Goal: Find specific page/section: Find specific page/section

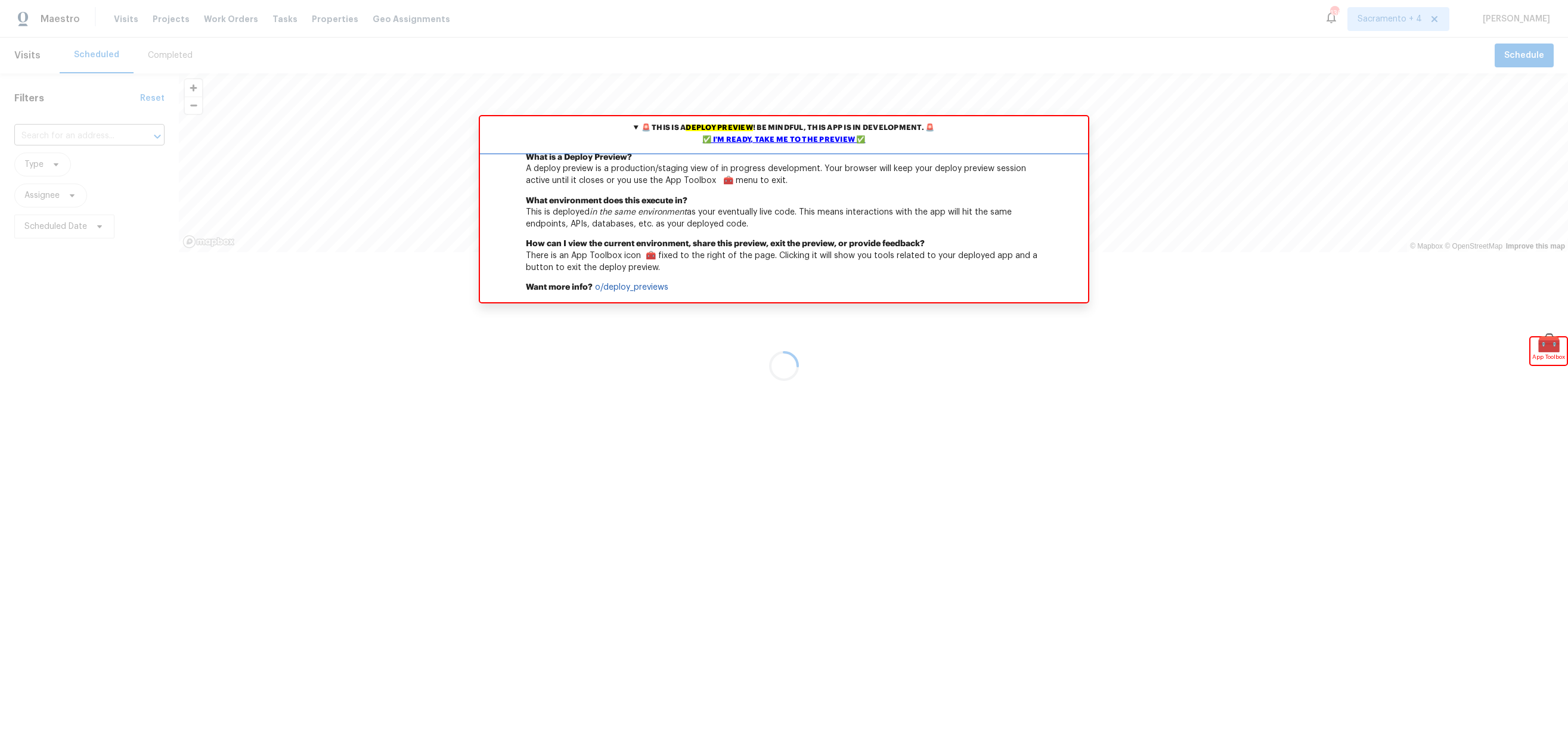
click at [826, 133] on summary "🚨 This is a deploy preview ! Be mindful, this app is in development. 🚨 ✅ I'm re…" at bounding box center [784, 134] width 608 height 36
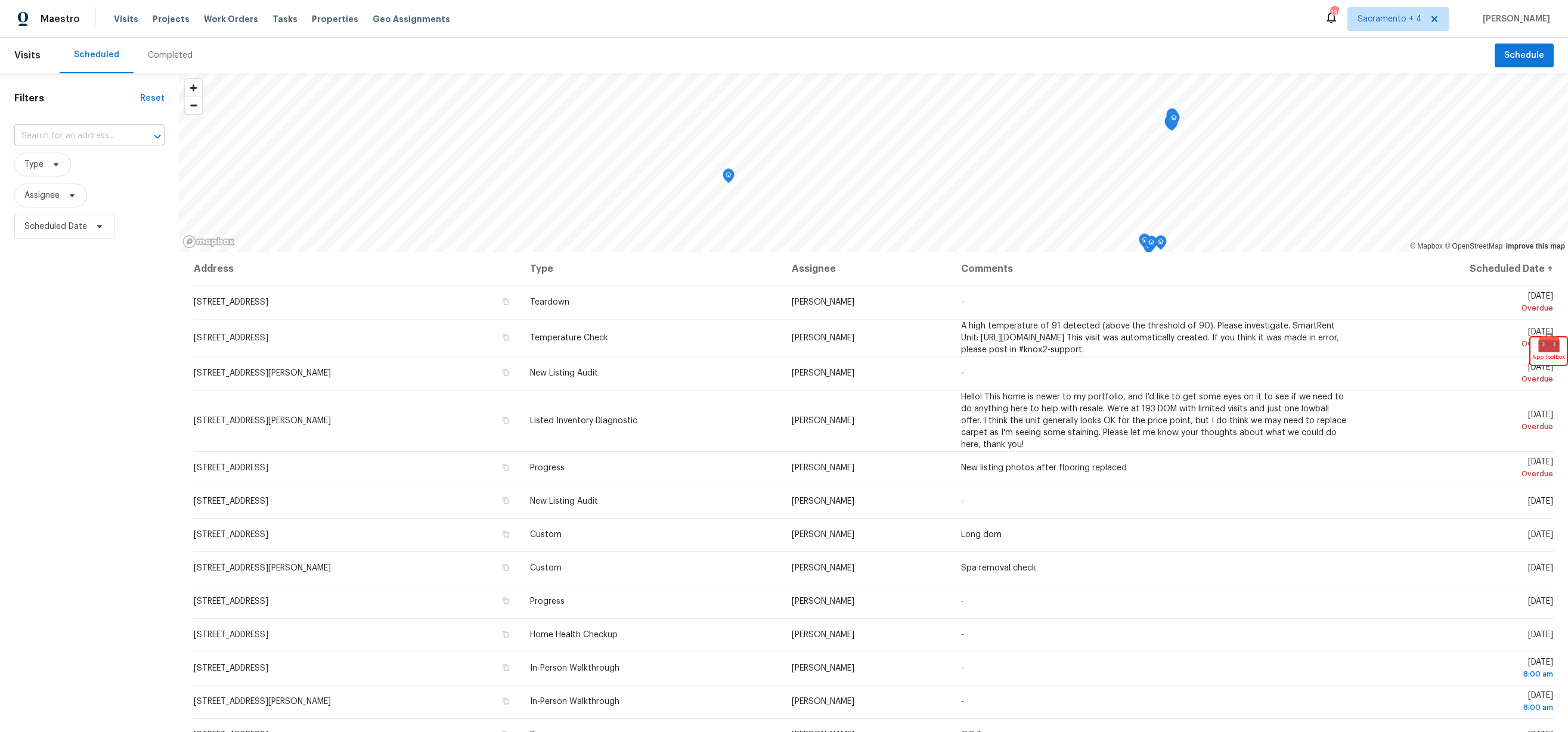
click at [112, 139] on input "text" at bounding box center [72, 136] width 117 height 19
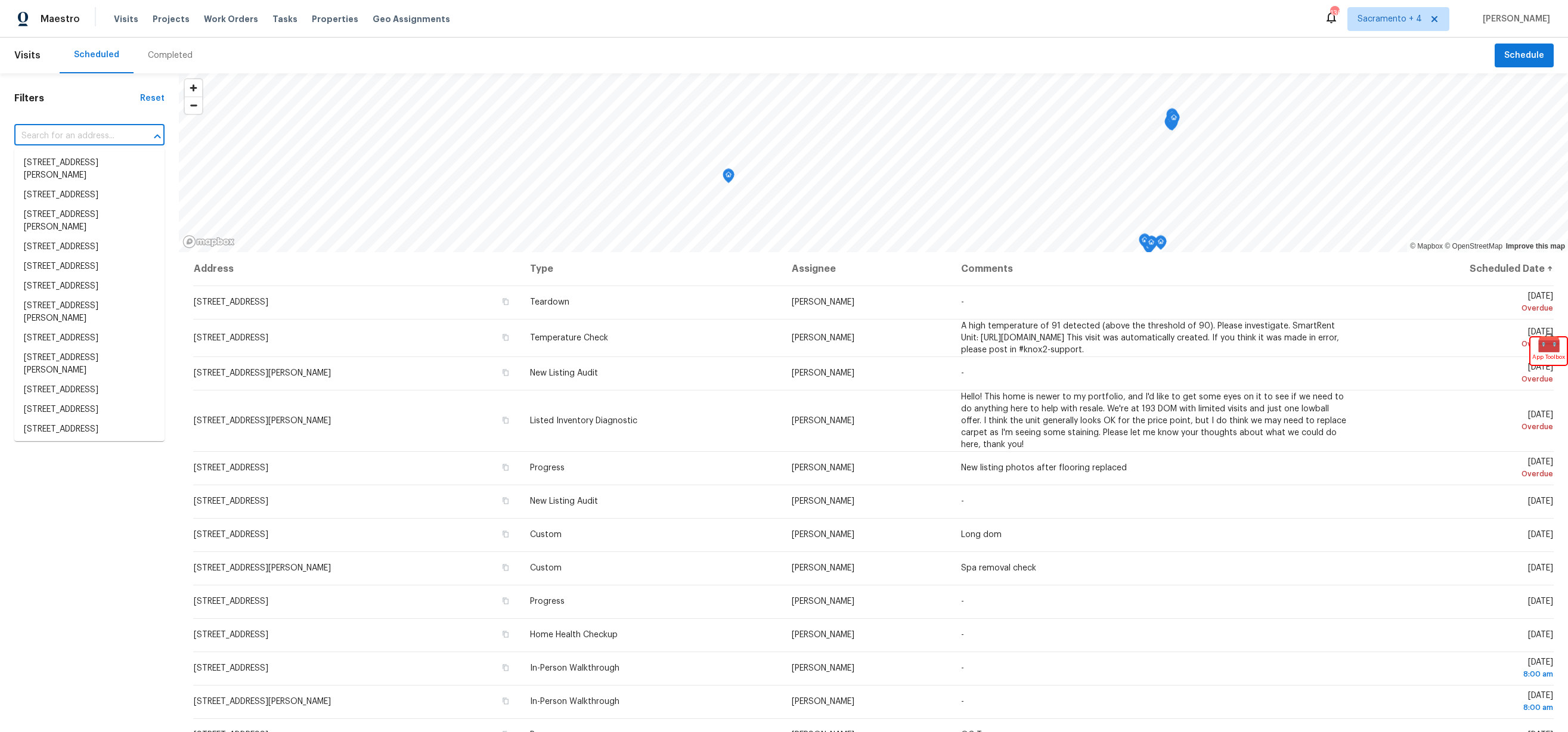
paste input "[STREET_ADDRESS][PERSON_NAME]"
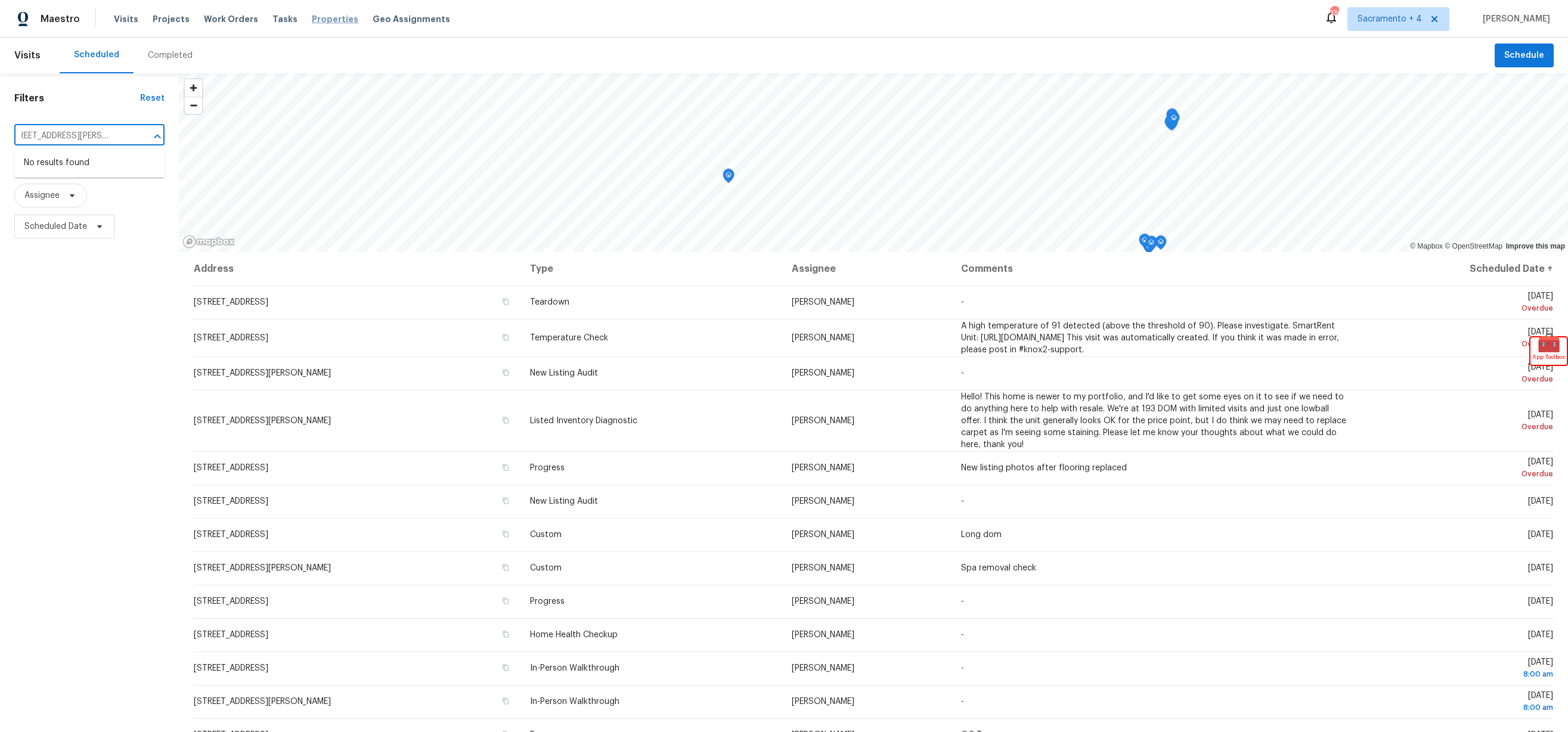
type input "[STREET_ADDRESS][PERSON_NAME]"
click at [316, 13] on span "Properties" at bounding box center [335, 19] width 46 height 12
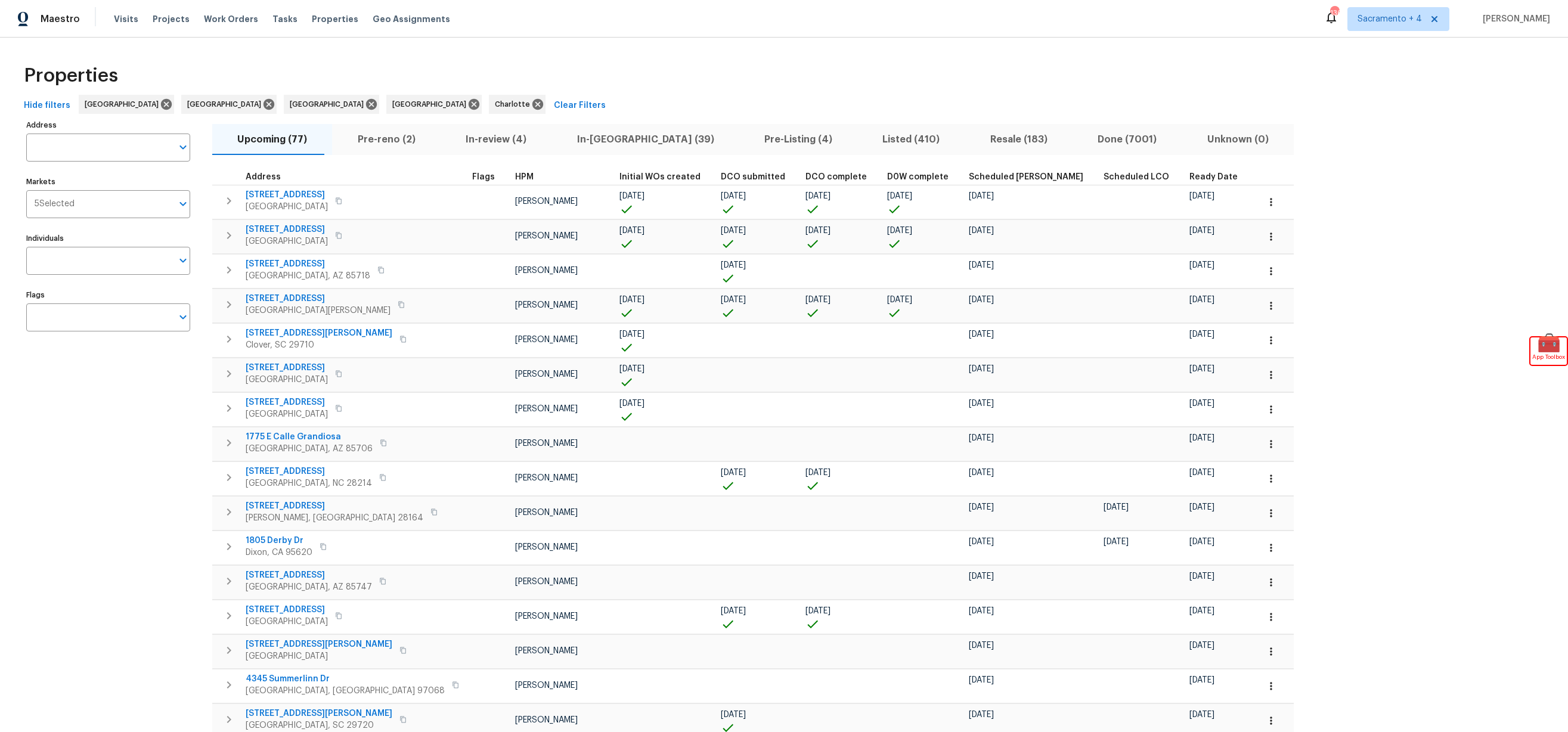
click at [554, 101] on span "Clear Filters" at bounding box center [579, 106] width 52 height 15
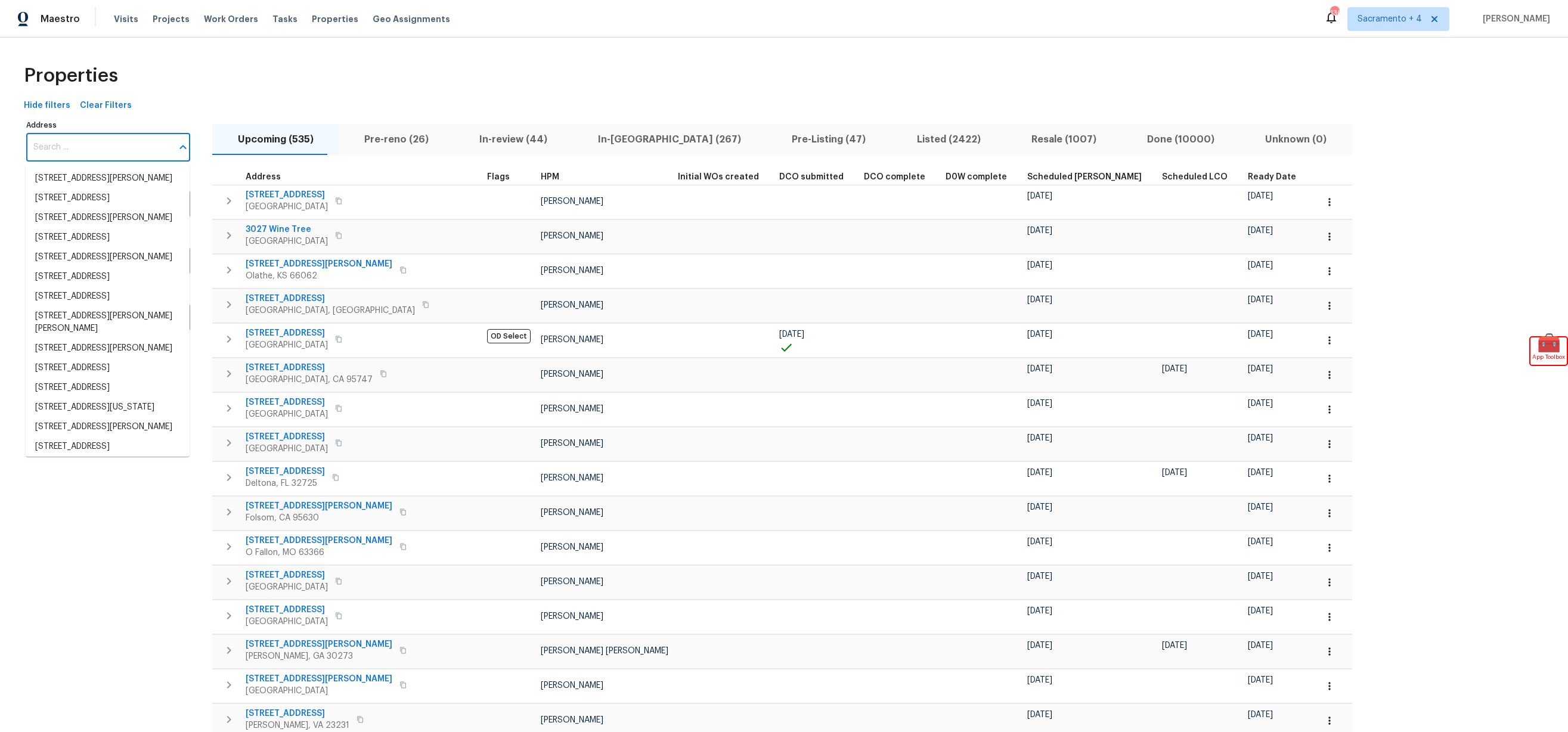
click at [74, 146] on input "Address" at bounding box center [99, 147] width 146 height 28
paste input "[STREET_ADDRESS][PERSON_NAME]"
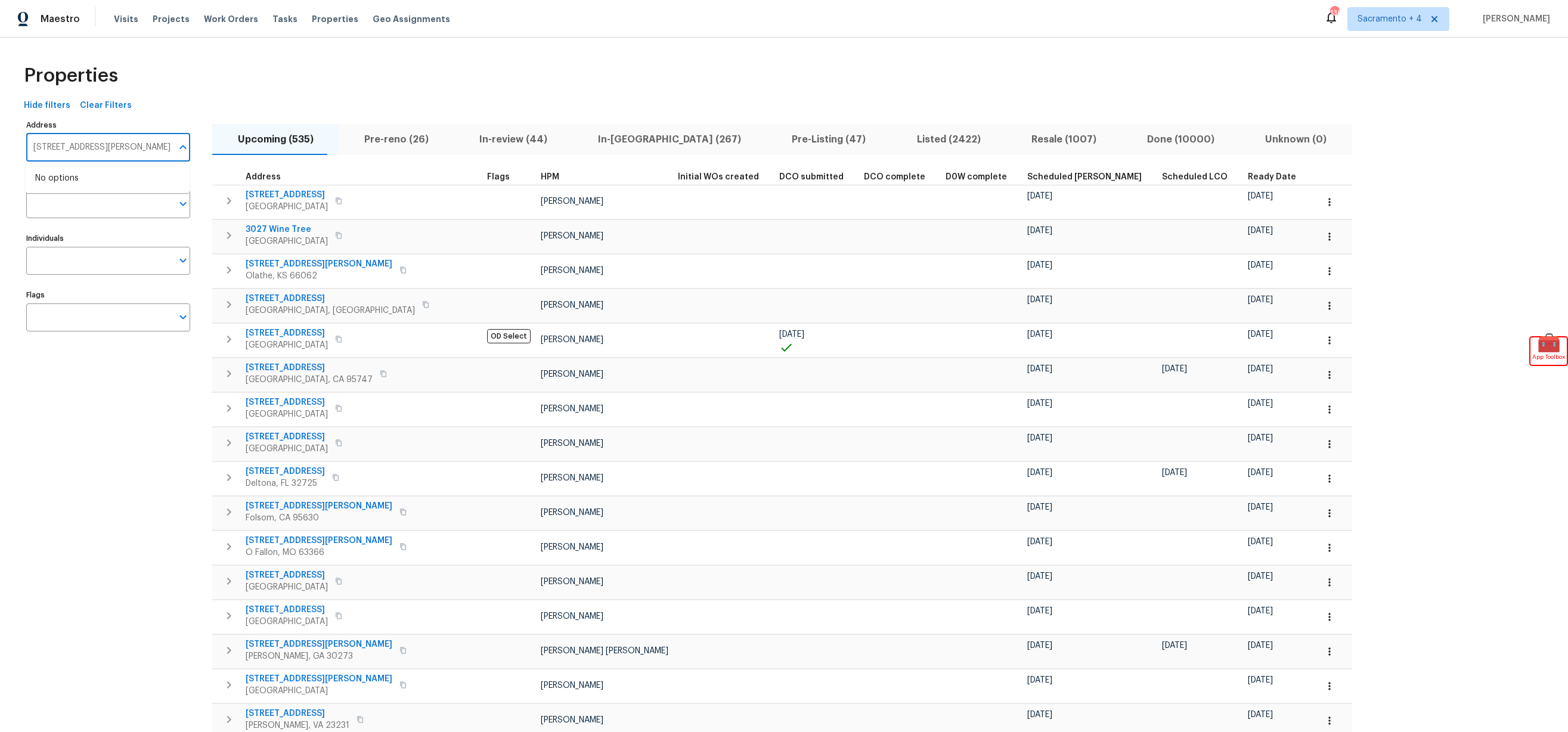
type input "[STREET_ADDRESS][PERSON_NAME]"
click at [63, 214] on input "Markets" at bounding box center [99, 204] width 146 height 28
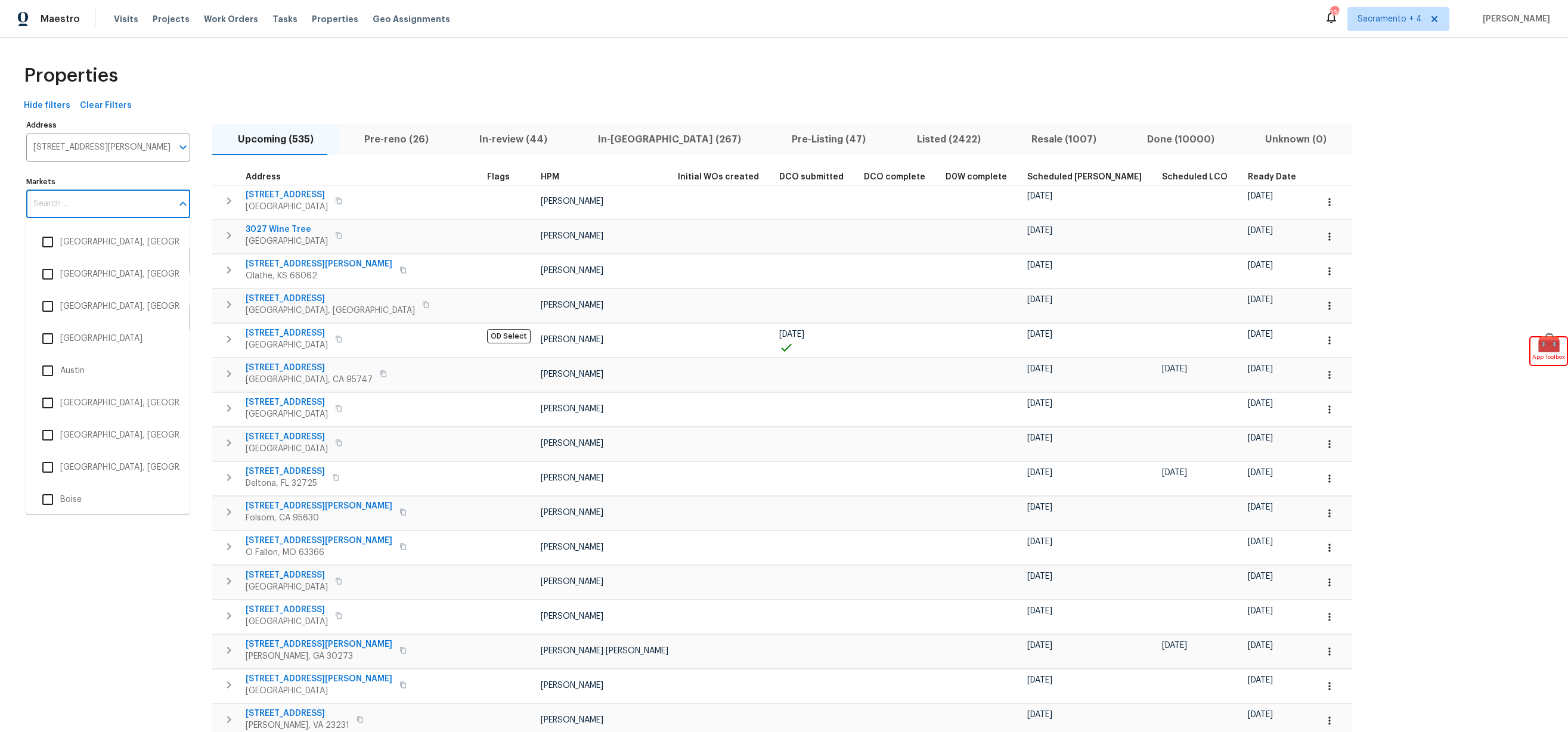
click at [263, 84] on div "Properties" at bounding box center [784, 76] width 1530 height 38
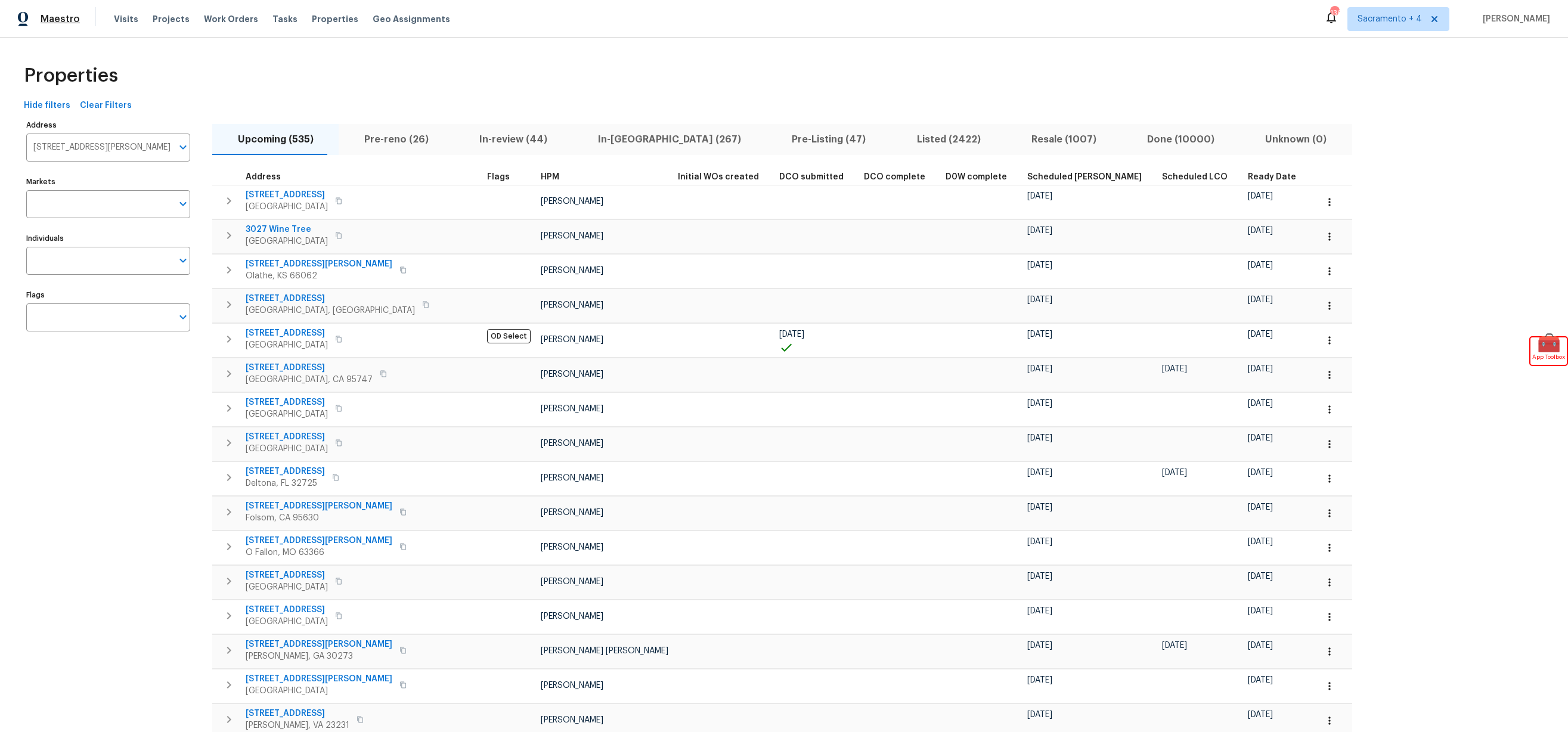
click at [49, 20] on span "Maestro" at bounding box center [60, 19] width 39 height 12
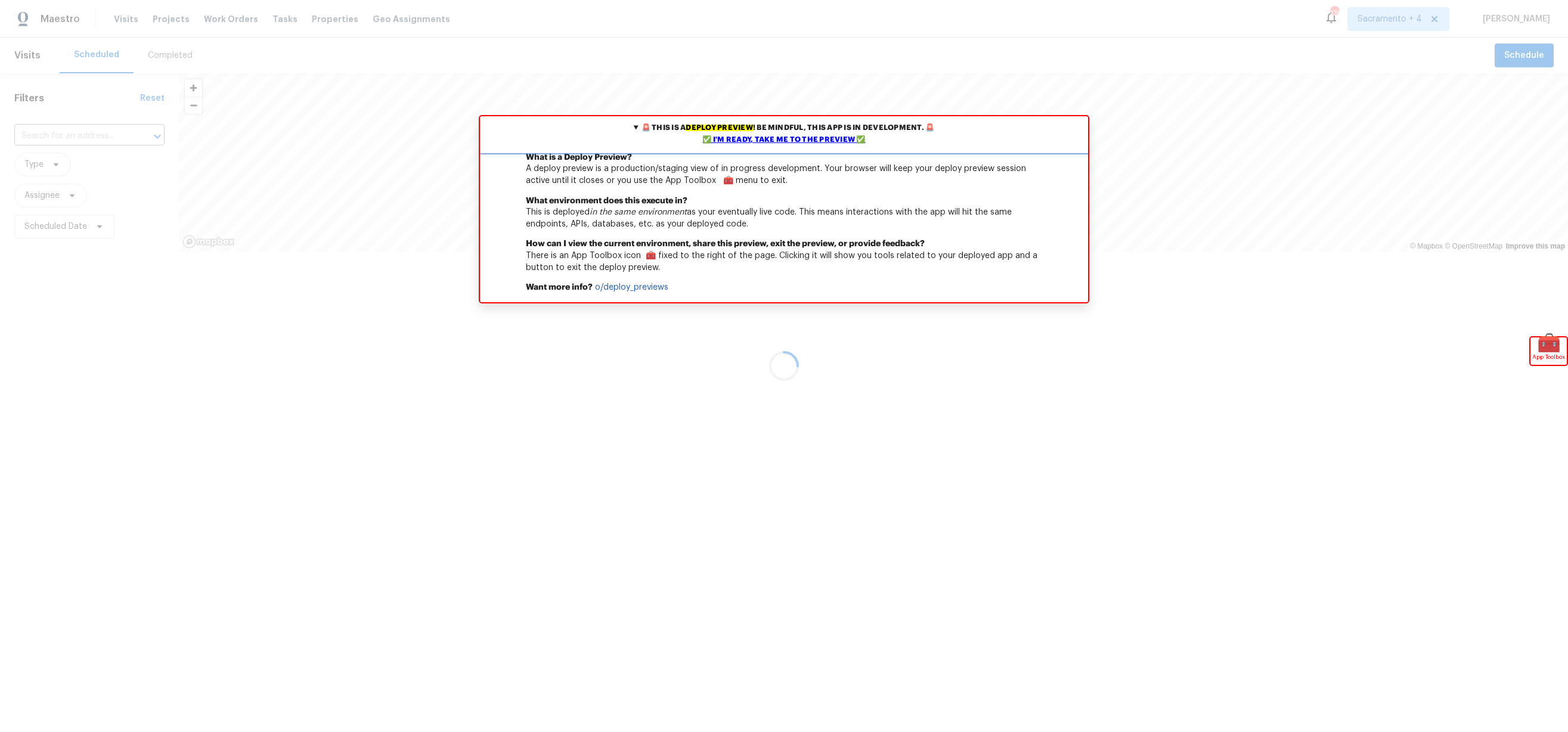
click at [767, 136] on div "✅ I'm ready, take me to the preview ✅" at bounding box center [784, 140] width 602 height 12
